Goal: Transaction & Acquisition: Purchase product/service

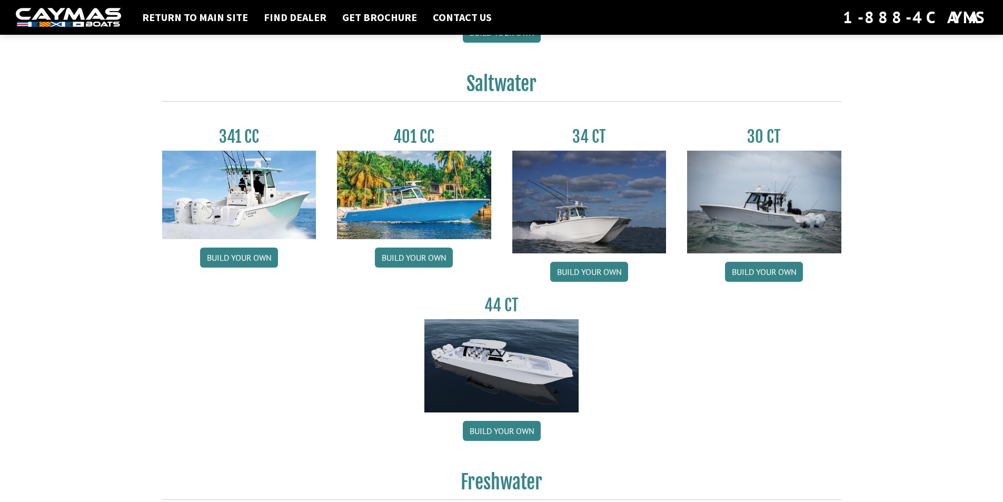
scroll to position [438, 0]
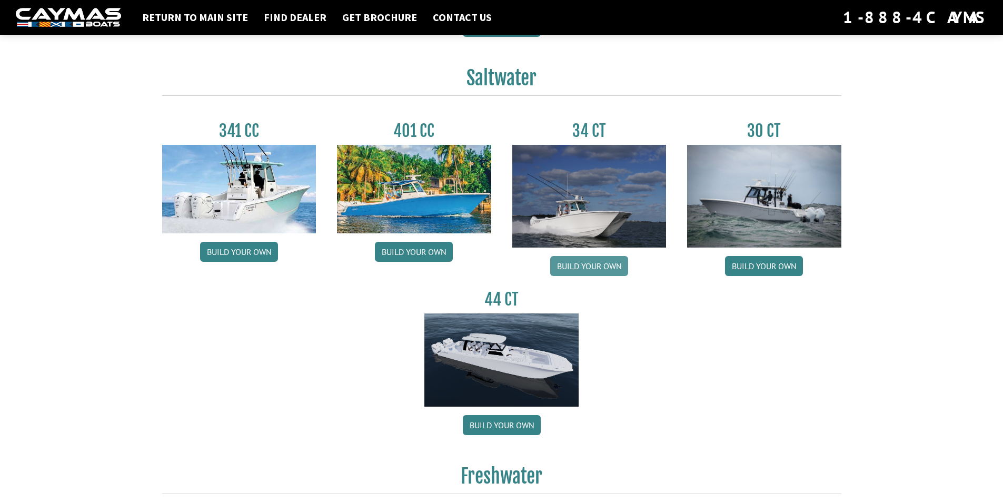
click at [600, 259] on link "Build your own" at bounding box center [589, 266] width 78 height 20
click at [602, 266] on link "Build your own" at bounding box center [589, 266] width 78 height 20
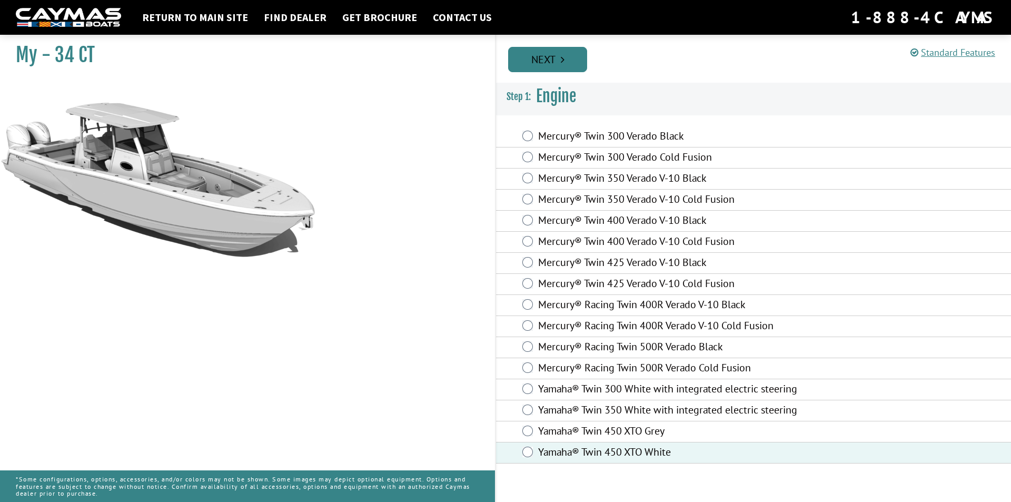
click at [551, 62] on link "Next" at bounding box center [547, 59] width 79 height 25
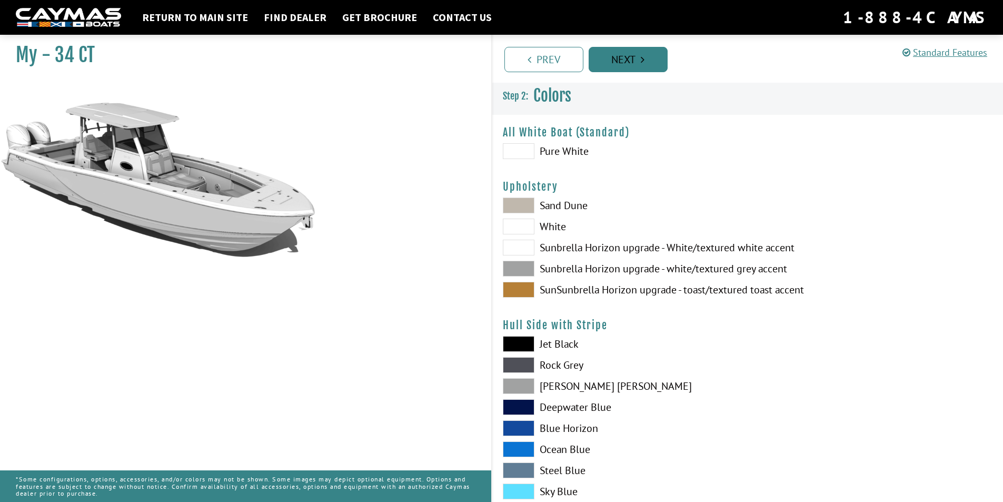
click at [624, 51] on link "Next" at bounding box center [627, 59] width 79 height 25
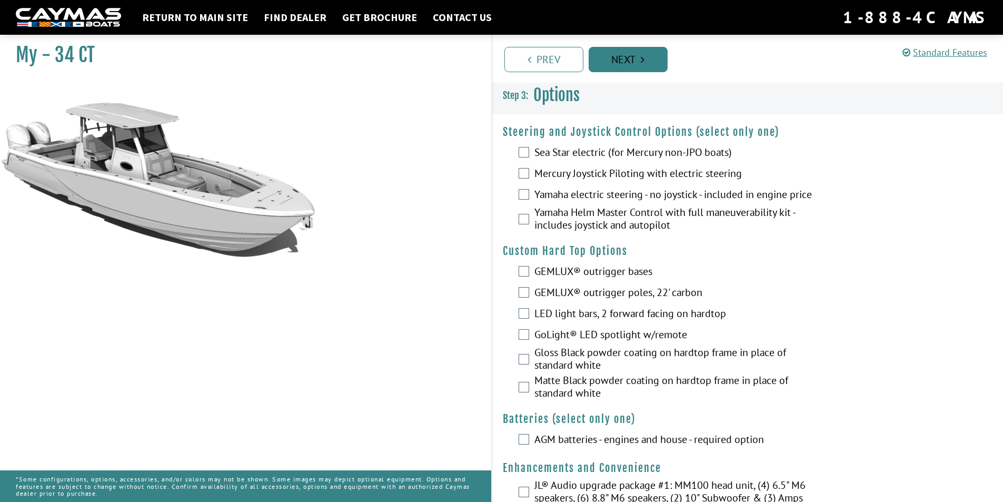
click at [626, 58] on link "Next" at bounding box center [627, 59] width 79 height 25
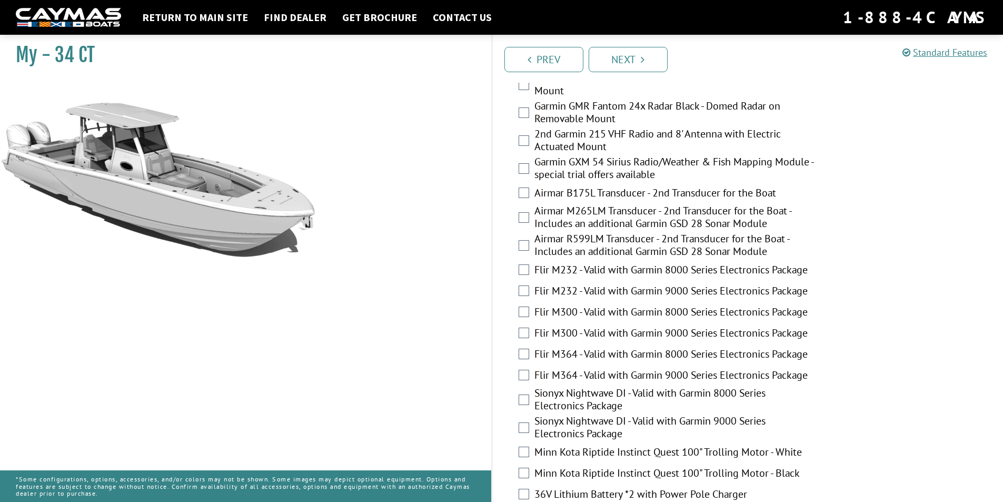
scroll to position [1792, 0]
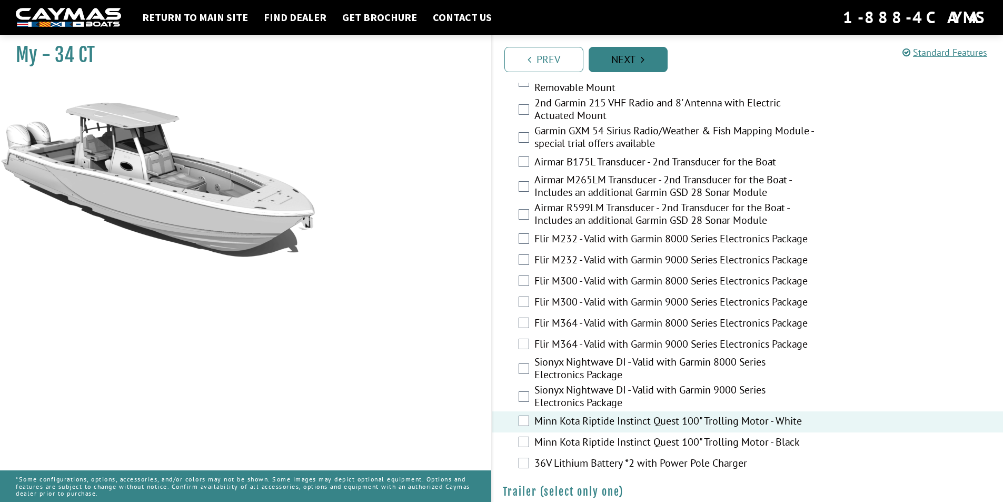
click at [621, 57] on link "Next" at bounding box center [627, 59] width 79 height 25
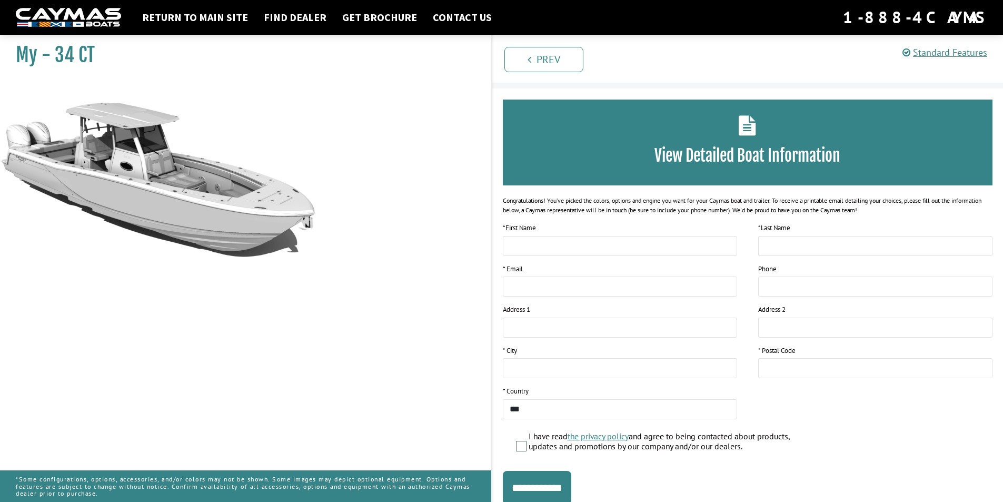
scroll to position [0, 0]
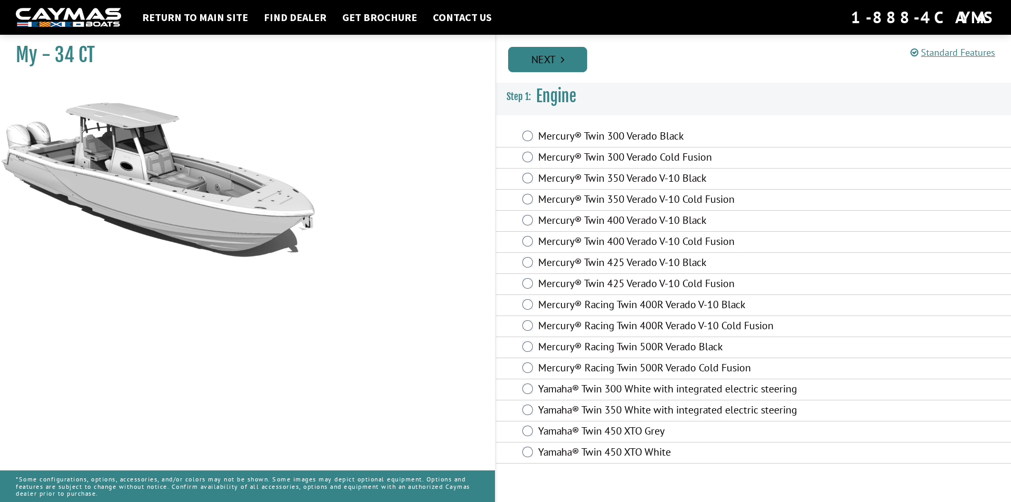
click at [556, 51] on link "Next" at bounding box center [547, 59] width 79 height 25
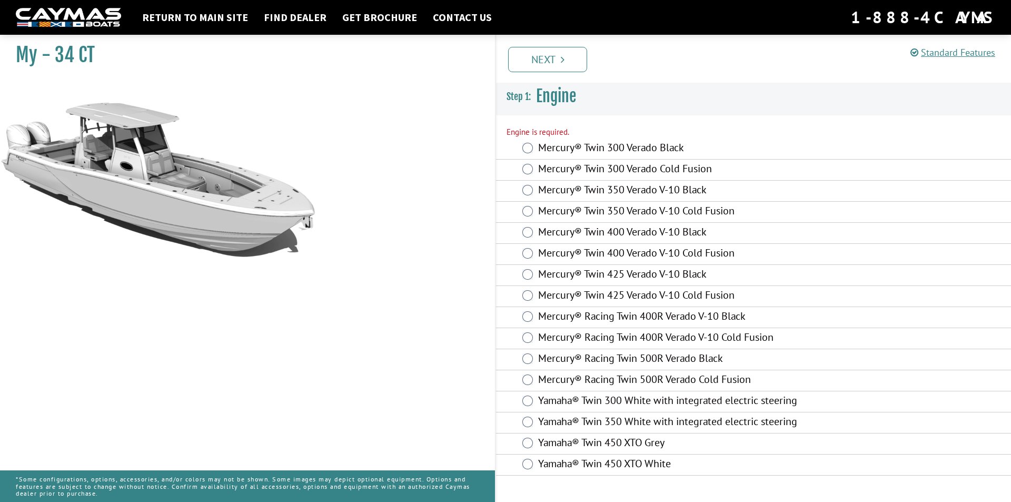
click at [568, 287] on div "Mercury® Twin 425 Verado V-10 Cold Fusion" at bounding box center [753, 296] width 515 height 21
click at [566, 291] on label "Mercury® Twin 425 Verado V-10 Cold Fusion" at bounding box center [680, 295] width 284 height 15
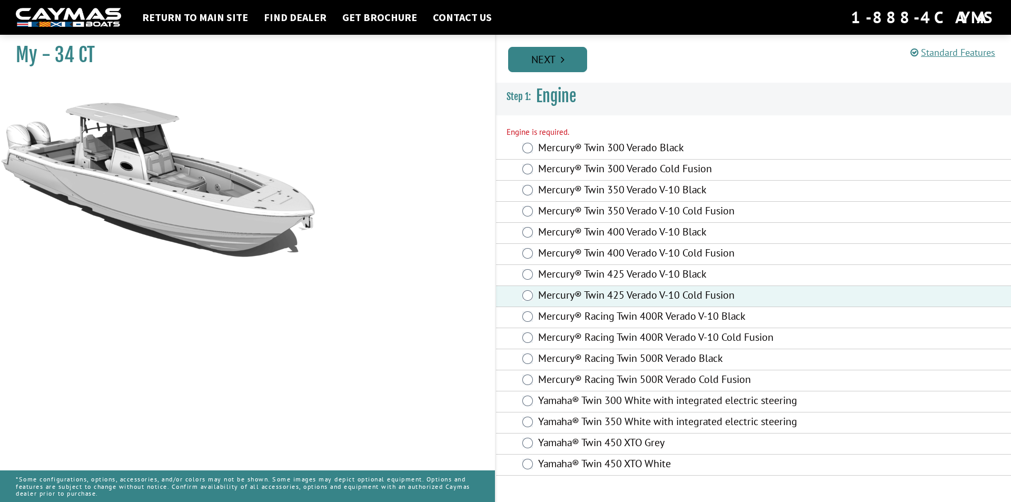
click at [553, 65] on link "Next" at bounding box center [547, 59] width 79 height 25
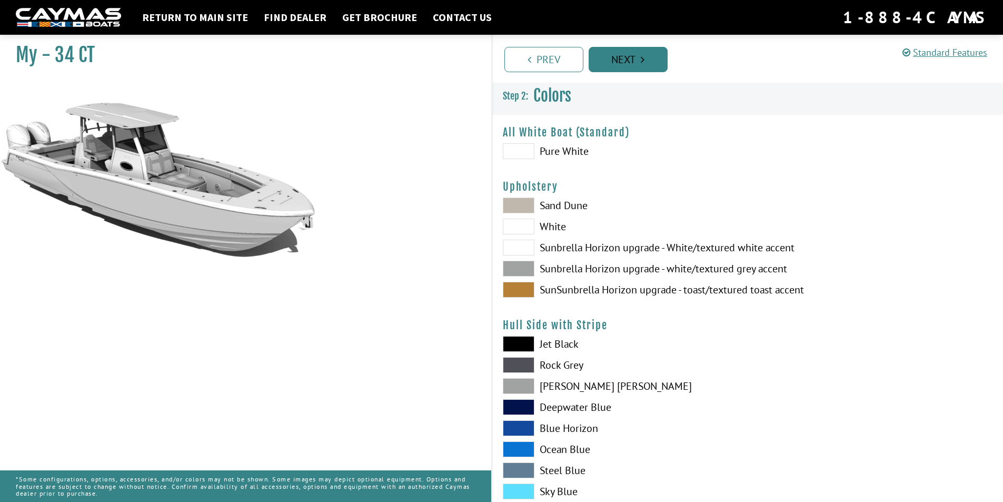
click at [621, 69] on link "Next" at bounding box center [627, 59] width 79 height 25
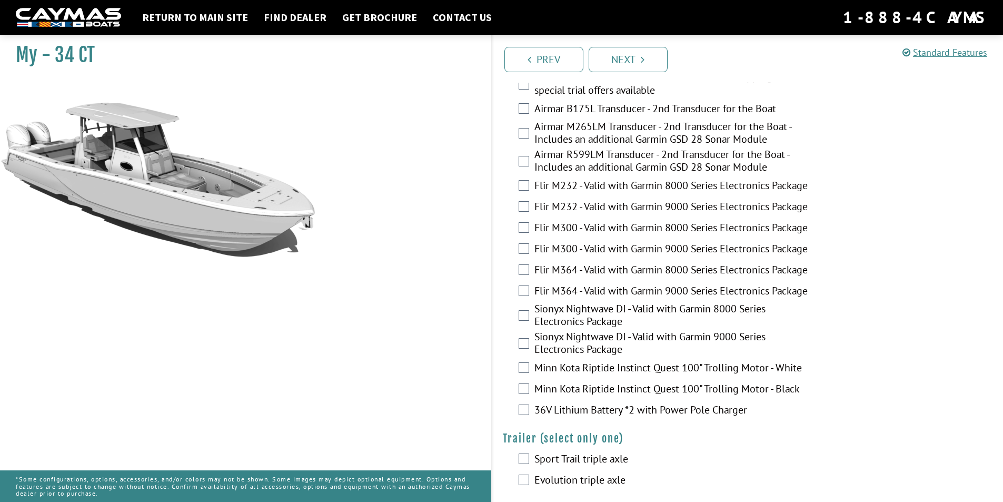
scroll to position [1838, 0]
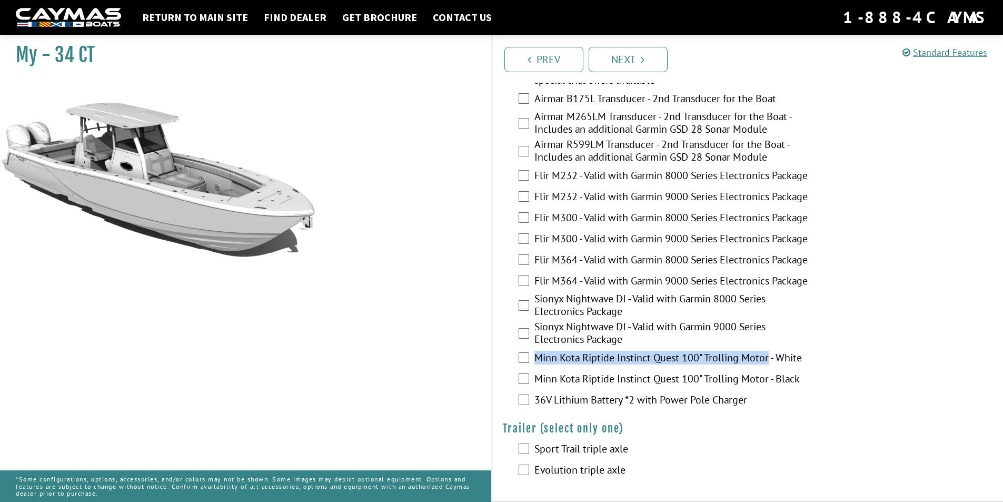
drag, startPoint x: 536, startPoint y: 356, endPoint x: 769, endPoint y: 365, distance: 232.8
click at [769, 365] on label "Minn Kota Riptide Instinct Quest 100" Trolling Motor - White" at bounding box center [674, 358] width 281 height 15
copy label "Minn Kota Riptide Instinct Quest 100" Trolling Motor"
